Goal: Use online tool/utility: Utilize a website feature to perform a specific function

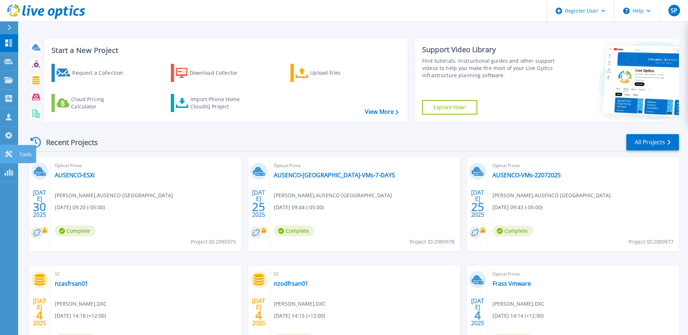
click at [25, 150] on p "Tools" at bounding box center [25, 154] width 13 height 19
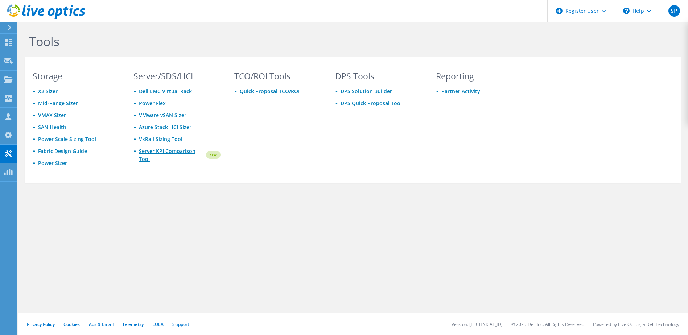
click at [161, 151] on link "Server KPI Comparison Tool" at bounding box center [172, 155] width 66 height 16
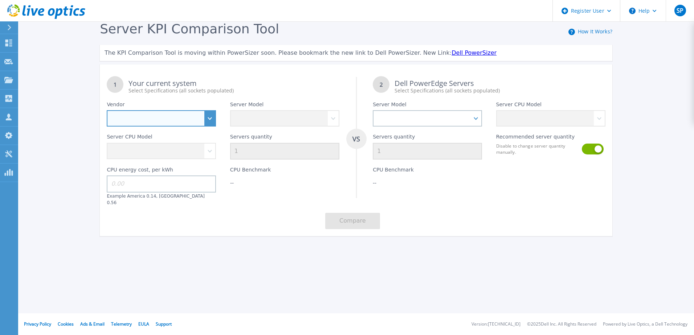
click at [208, 118] on select "Dell HPE Lenovo Supermicro" at bounding box center [161, 118] width 109 height 16
select select "Dell"
click at [107, 111] on select "Dell HPE Lenovo Supermicro" at bounding box center [161, 118] width 109 height 16
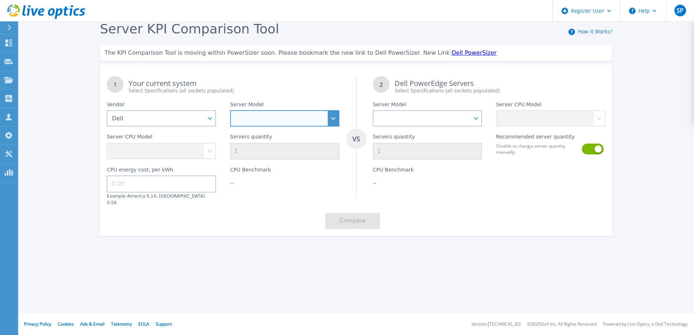
click at [249, 120] on select "PowerEdge C6520 PowerEdge C6525 PowerEdge HS5610 PowerEdge HS5620 PowerEdge R24…" at bounding box center [284, 118] width 109 height 16
select select "PowerEdge R650"
click at [230, 111] on select "PowerEdge C6520 PowerEdge C6525 PowerEdge HS5610 PowerEdge HS5620 PowerEdge R24…" at bounding box center [284, 118] width 109 height 16
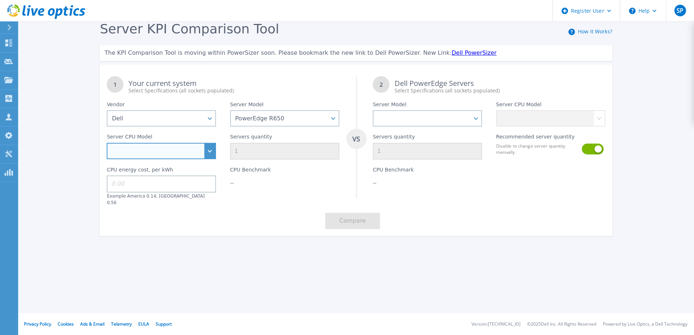
click at [181, 149] on select "Intel Xeon Gold 6312U 2.4GHz Intel Xeon Platinum 8352M 2.3GHz Intel Xeon Platin…" at bounding box center [161, 151] width 109 height 16
select select "313248"
click at [107, 143] on select "Intel Xeon Gold 6312U 2.4GHz Intel Xeon Platinum 8352M 2.3GHz Intel Xeon Platin…" at bounding box center [161, 151] width 109 height 16
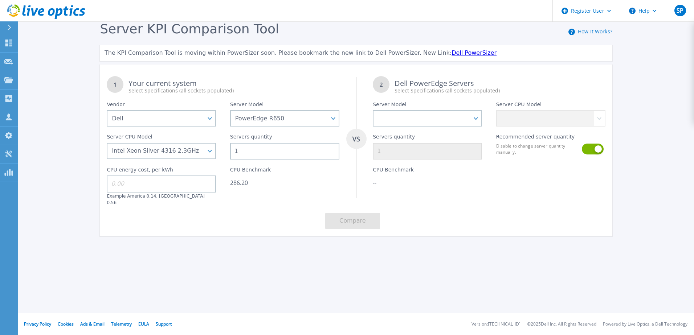
click at [247, 152] on input "1" at bounding box center [284, 151] width 109 height 17
type input "2"
click at [309, 249] on div "Server KPI Comparison Tool How It Works? The KPI Comparison Tool is moving with…" at bounding box center [347, 135] width 694 height 271
click at [479, 115] on select "PowerEdge C6520 PowerEdge C6525 PowerEdge HS5610 PowerEdge HS5620 PowerEdge R24…" at bounding box center [427, 118] width 109 height 16
select select "PowerEdge R660"
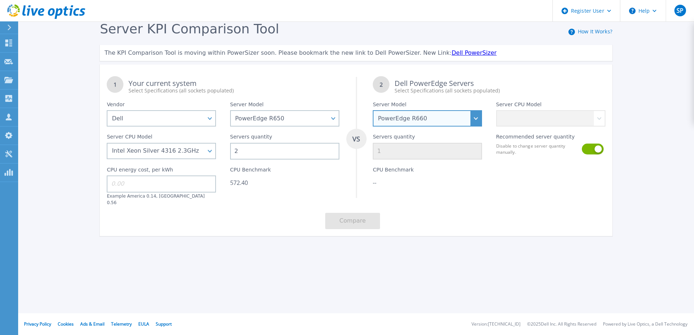
click at [373, 111] on select "PowerEdge C6520 PowerEdge C6525 PowerEdge HS5610 PowerEdge HS5620 PowerEdge R24…" at bounding box center [427, 118] width 109 height 16
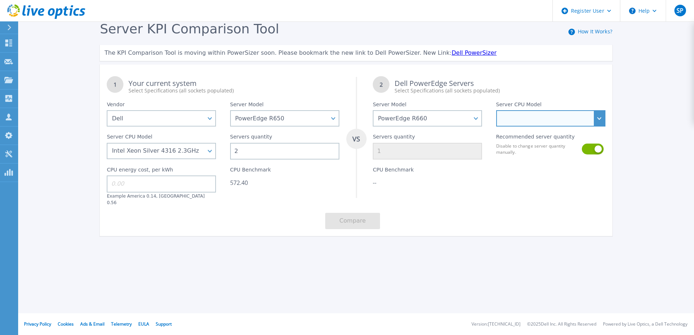
click at [533, 117] on select "Intel Xeon Gold 6414U 2GHz Intel Xeon Gold 6430 2.1GHz Intel Xeon Gold 6454S 2.…" at bounding box center [550, 118] width 109 height 16
click at [546, 118] on select "Intel Xeon Gold 6414U 2GHz Intel Xeon Gold 6430 2.1GHz Intel Xeon Gold 6454S 2.…" at bounding box center [550, 118] width 109 height 16
select select "313258"
click at [496, 111] on select "Intel Xeon Gold 6414U 2GHz Intel Xeon Gold 6430 2.1GHz Intel Xeon Gold 6454S 2.…" at bounding box center [550, 118] width 109 height 16
type input "2"
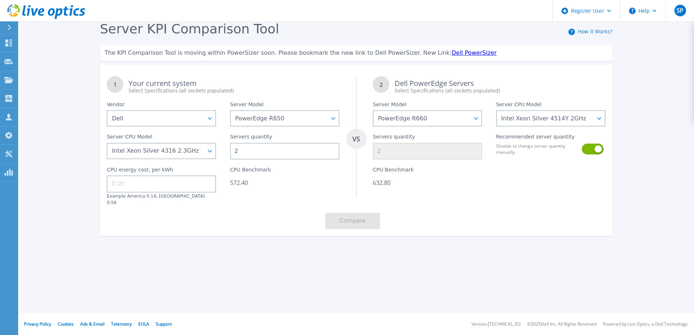
click at [127, 189] on input at bounding box center [161, 184] width 109 height 17
type input "0.5"
click at [365, 214] on button "Compare" at bounding box center [352, 221] width 55 height 16
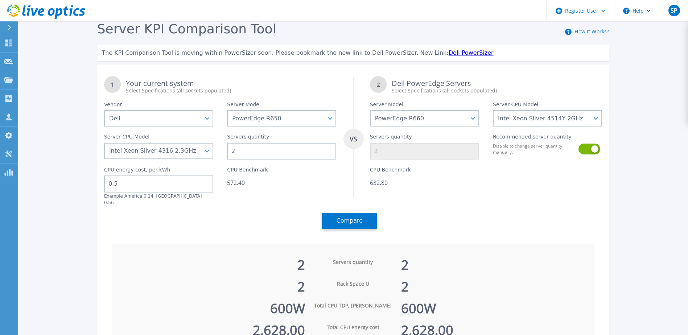
click at [438, 244] on div "2 Servers quantity 2 2 Rack Space U 2 600 W Total CPU TDP, Watts 600 W 2,628.00…" at bounding box center [353, 298] width 483 height 108
click at [207, 152] on select "Intel Xeon Gold 6312U 2.4GHz Intel Xeon Platinum 8352M 2.3GHz Intel Xeon Platin…" at bounding box center [158, 151] width 109 height 16
select select "311798"
click at [107, 143] on select "Intel Xeon Gold 6312U 2.4GHz Intel Xeon Platinum 8352M 2.3GHz Intel Xeon Platin…" at bounding box center [158, 151] width 109 height 16
type input "3"
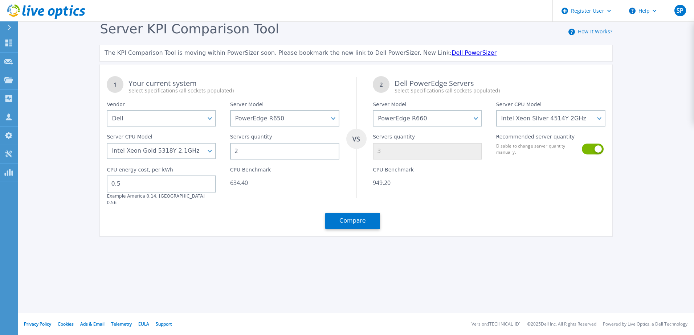
click at [246, 151] on input "2" at bounding box center [284, 151] width 109 height 17
type input "3"
type input "4"
type input "3"
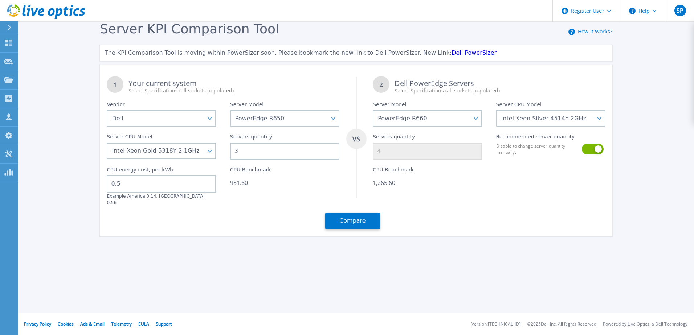
click at [521, 190] on div at bounding box center [550, 183] width 123 height 46
click at [598, 119] on select "Intel Xeon Gold 6414U 2GHz Intel Xeon Gold 6430 2.1GHz Intel Xeon Gold 6454S 2.…" at bounding box center [550, 118] width 109 height 16
select select "313720"
click at [496, 111] on select "Intel Xeon Gold 6414U 2GHz Intel Xeon Gold 6430 2.1GHz Intel Xeon Gold 6454S 2.…" at bounding box center [550, 118] width 109 height 16
type input "3"
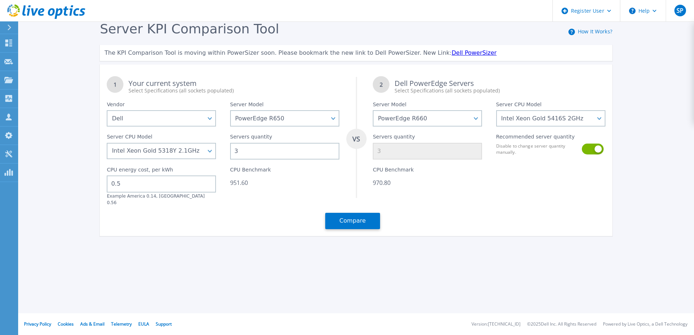
click at [411, 271] on div "Register User Help SP Dell User Sunil Patel S.Patel@dell.com Dell My Profile Lo…" at bounding box center [347, 167] width 694 height 335
click at [402, 295] on div "Register User Help SP Dell User Sunil Patel S.Patel@dell.com Dell My Profile Lo…" at bounding box center [347, 167] width 694 height 335
click at [238, 152] on input "3" at bounding box center [284, 151] width 109 height 17
type input "0"
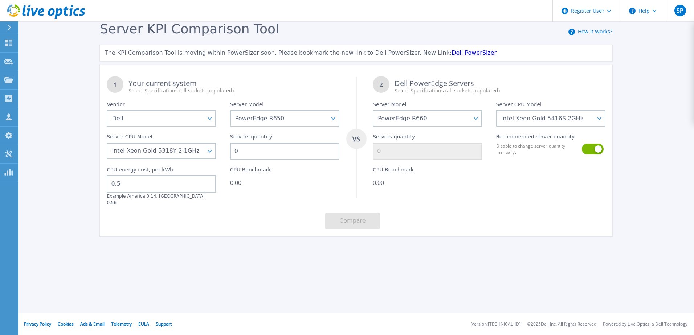
type input "2"
click at [346, 287] on div "Register User Help SP Dell User Sunil Patel S.Patel@dell.com Dell My Profile Lo…" at bounding box center [347, 167] width 694 height 335
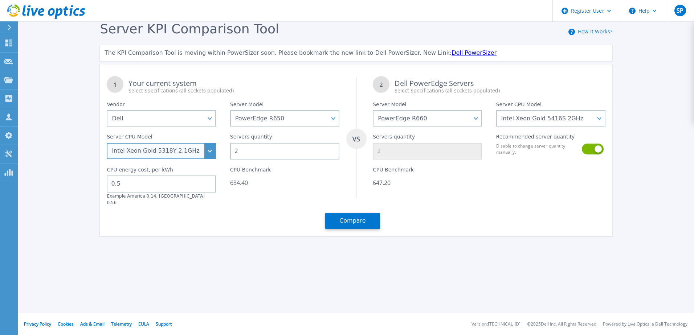
click at [208, 151] on select "Intel Xeon Gold 6312U 2.4GHz Intel Xeon Platinum 8352M 2.3GHz Intel Xeon Platin…" at bounding box center [161, 151] width 109 height 16
select select "313248"
click at [107, 143] on select "Intel Xeon Gold 6312U 2.4GHz Intel Xeon Platinum 8352M 2.3GHz Intel Xeon Platin…" at bounding box center [161, 151] width 109 height 16
click at [270, 207] on div "1 Your current system Select Specifications (all sockets populated) VS 2 Dell P…" at bounding box center [356, 152] width 512 height 167
